Goal: Find specific page/section

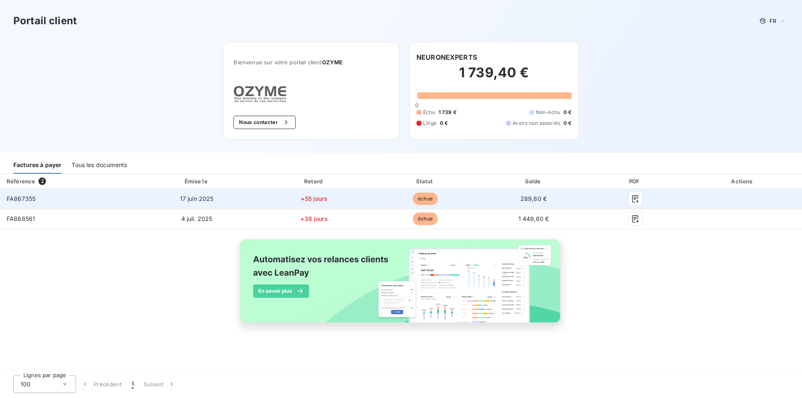
click at [17, 195] on span "FA867355" at bounding box center [21, 198] width 29 height 7
click at [636, 201] on icon "button" at bounding box center [635, 199] width 6 height 8
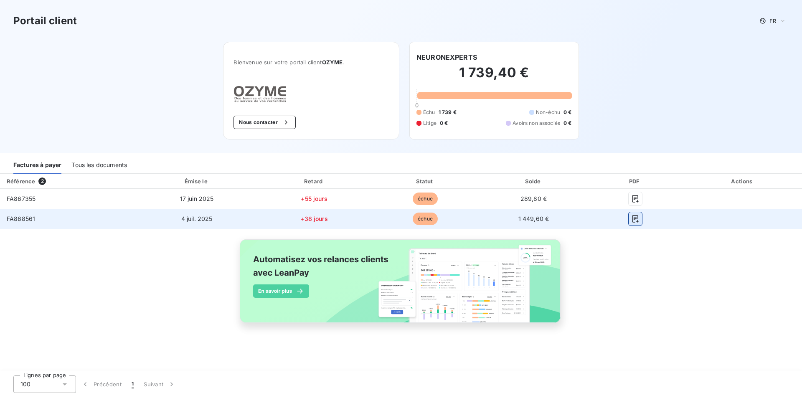
click at [634, 220] on icon "button" at bounding box center [635, 219] width 6 height 8
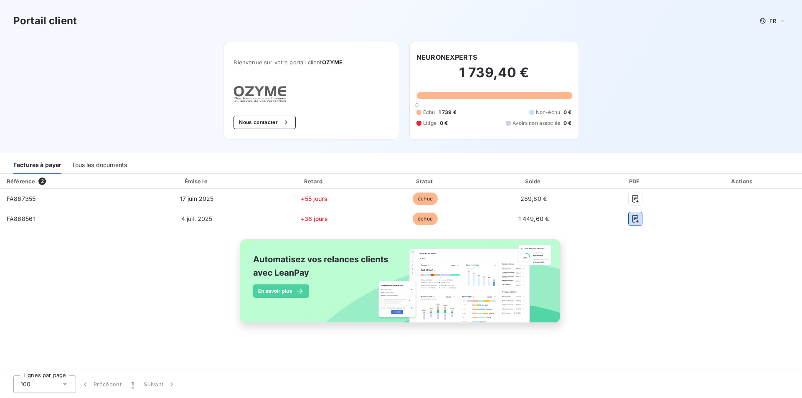
click at [97, 165] on div "Tous les documents" at bounding box center [99, 165] width 56 height 18
